Goal: Obtain resource: Download file/media

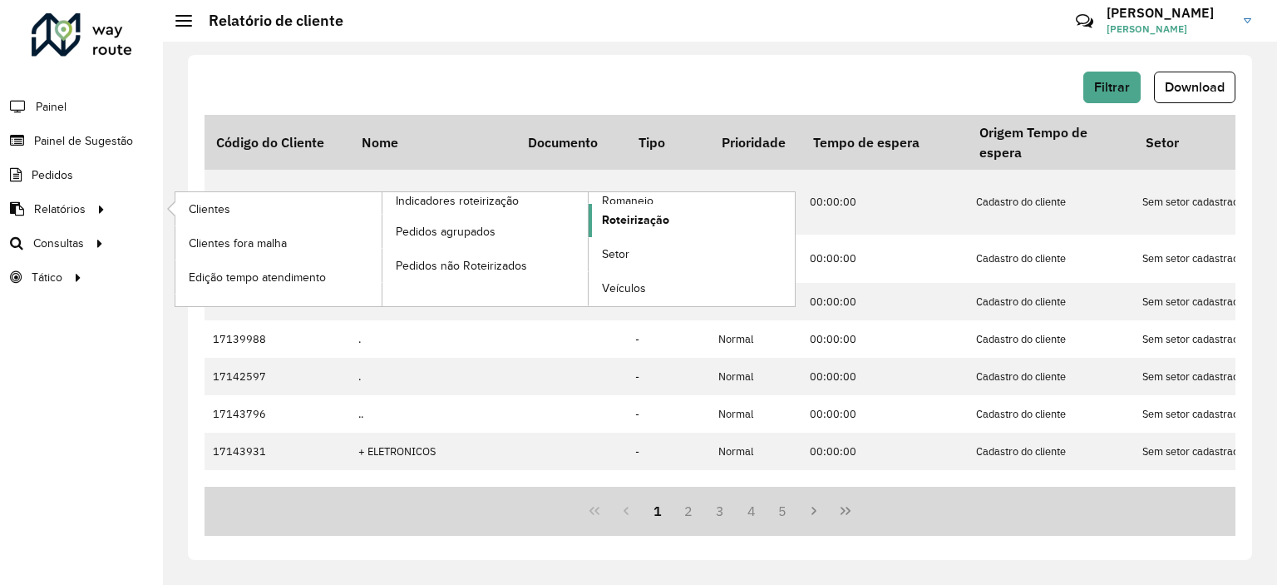
click at [704, 219] on link "Roteirização" at bounding box center [692, 220] width 206 height 33
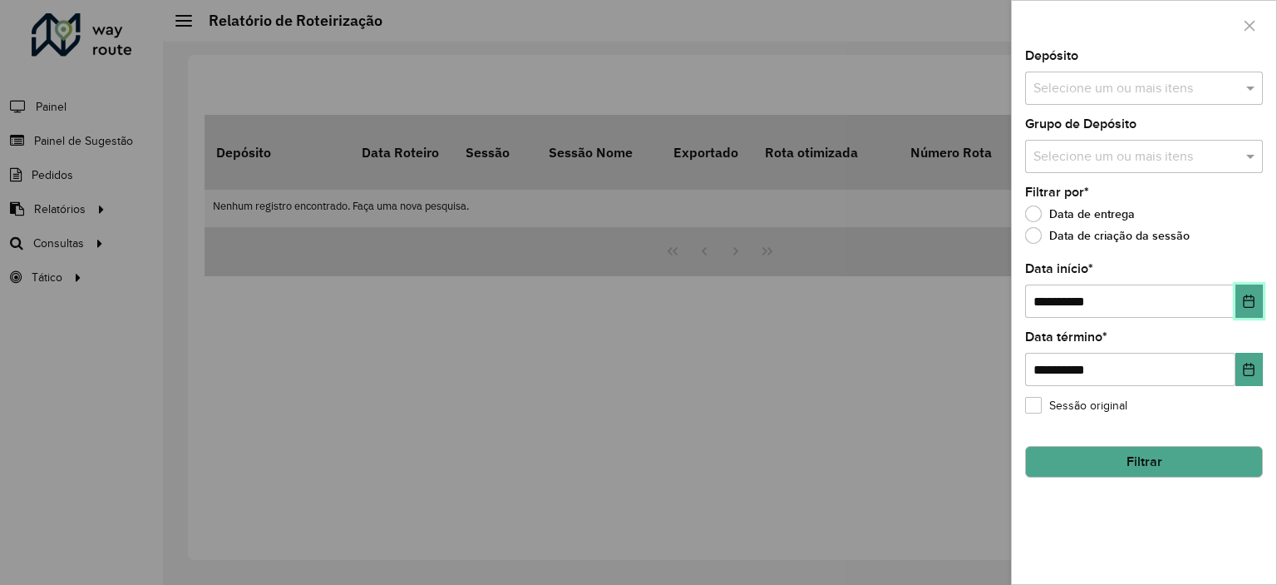
click at [1256, 298] on icon "Choose Date" at bounding box center [1248, 300] width 13 height 13
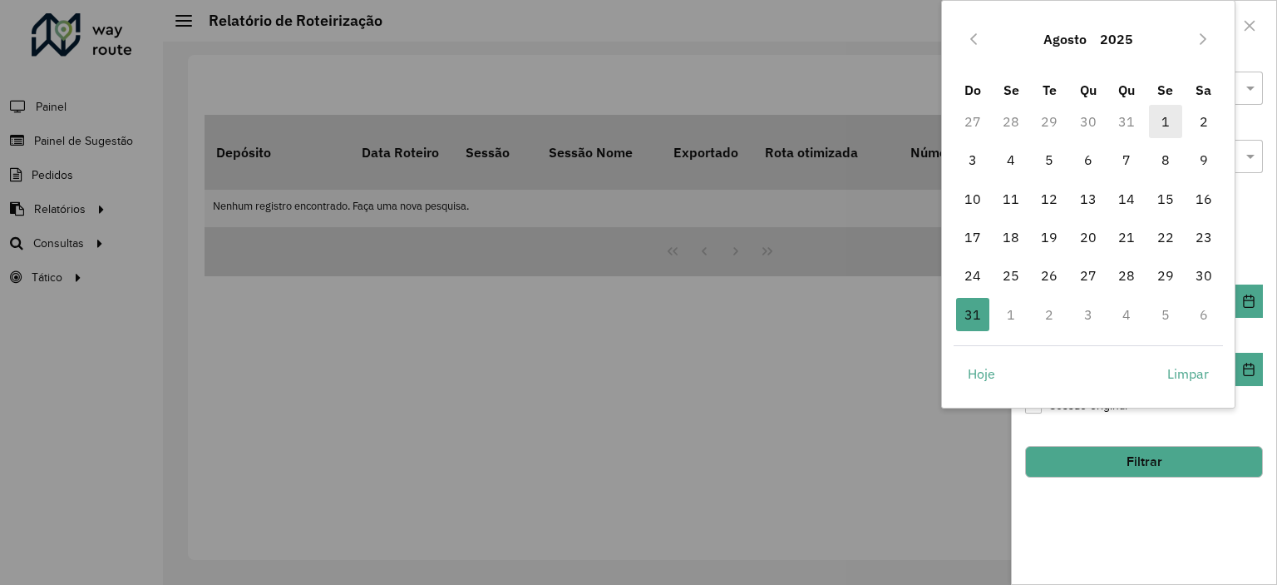
click at [1167, 122] on span "1" at bounding box center [1165, 121] width 33 height 33
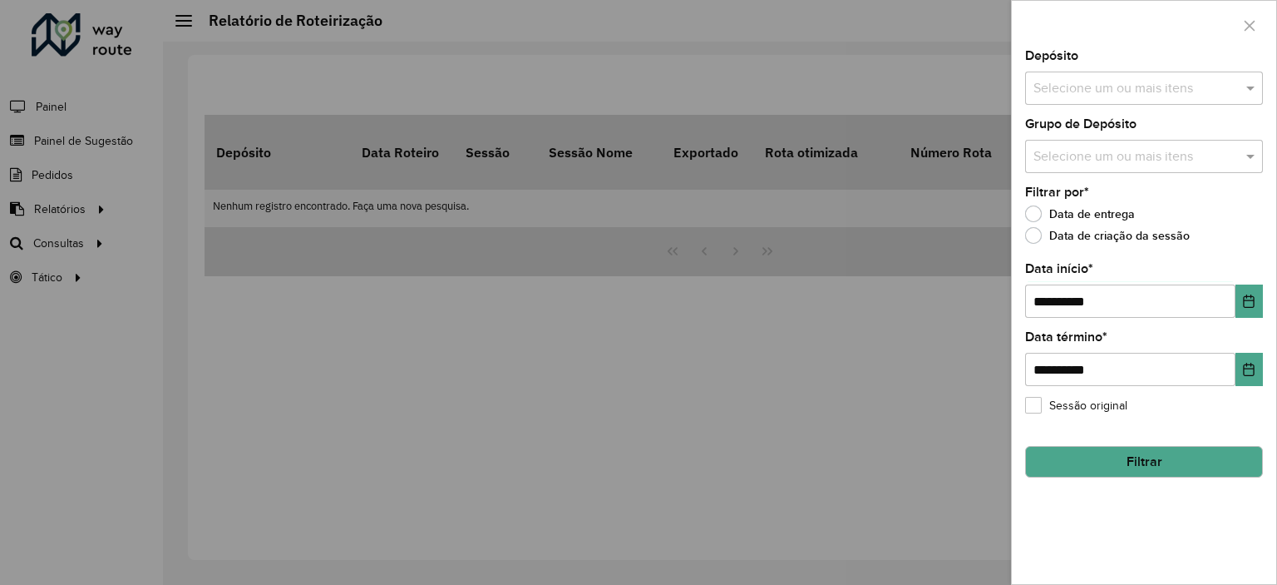
click at [1147, 91] on input "text" at bounding box center [1136, 89] width 213 height 20
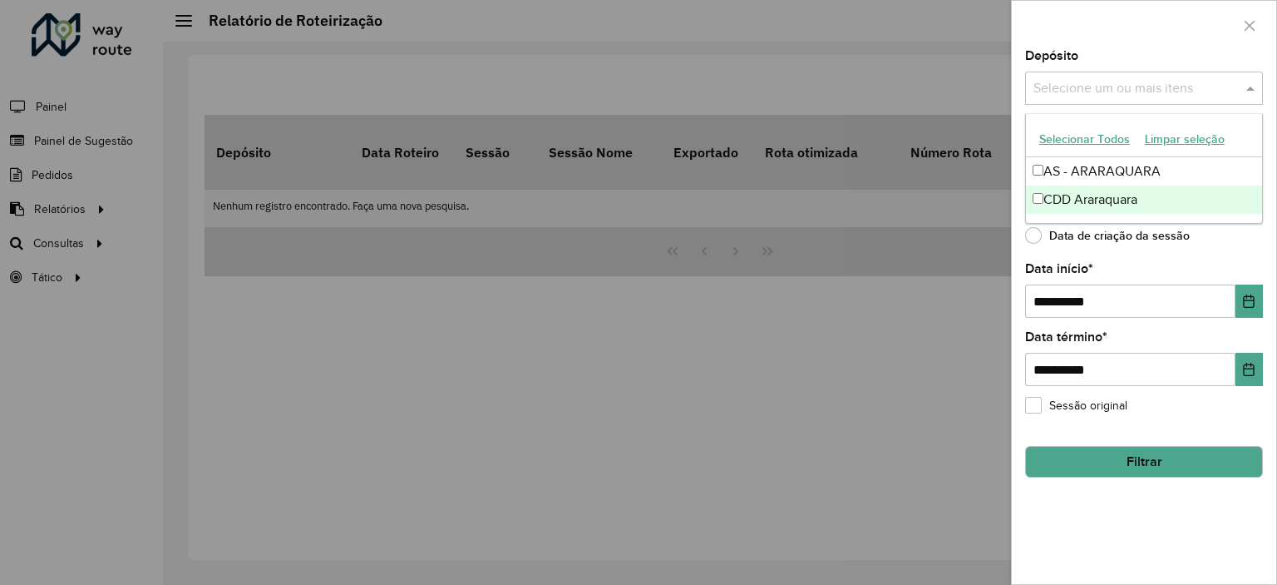
click at [1122, 195] on div "CDD Araraquara" at bounding box center [1144, 199] width 236 height 28
click at [1149, 467] on button "Filtrar" at bounding box center [1144, 462] width 238 height 32
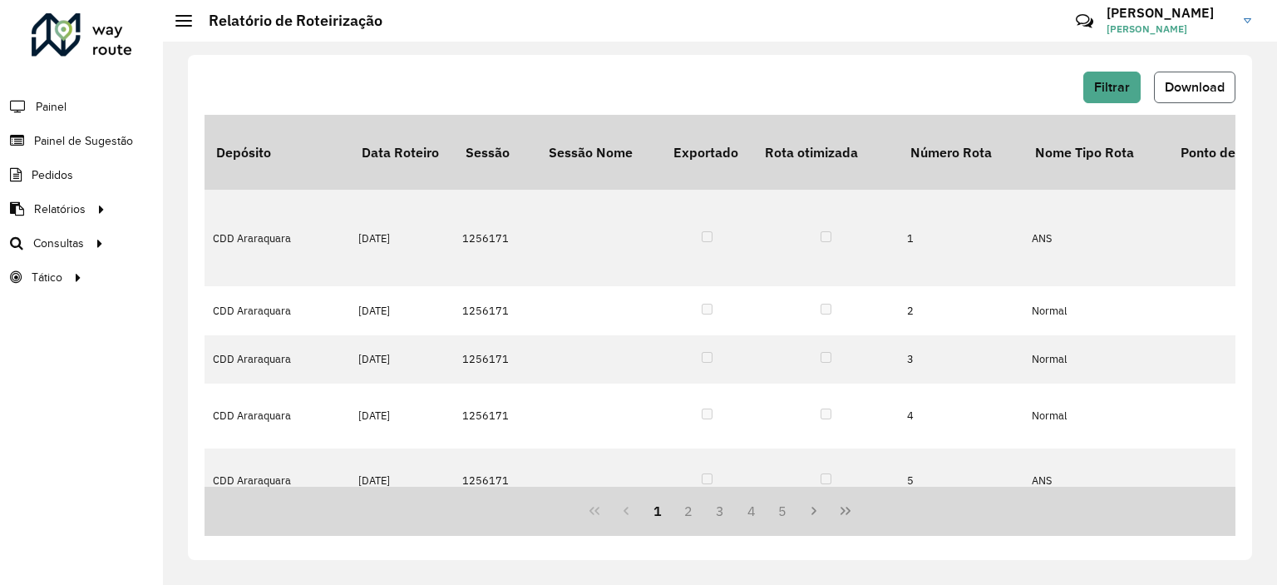
click at [1185, 87] on span "Download" at bounding box center [1195, 87] width 60 height 14
